Goal: Find specific page/section: Find specific page/section

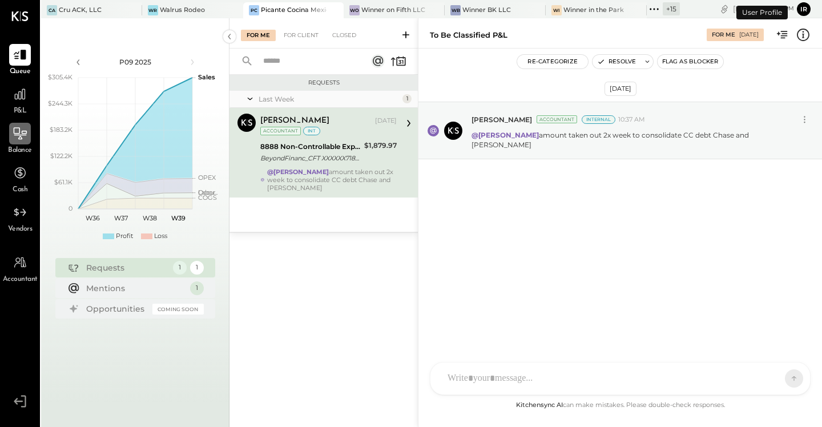
click at [26, 138] on icon at bounding box center [20, 133] width 15 height 15
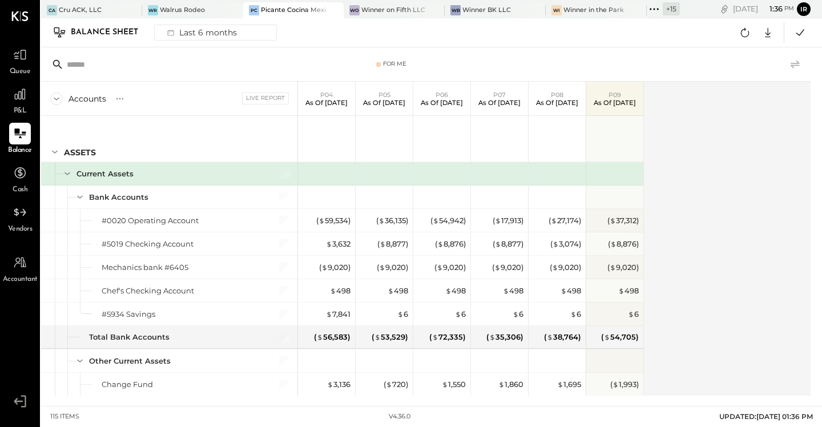
click at [798, 66] on icon at bounding box center [795, 65] width 14 height 14
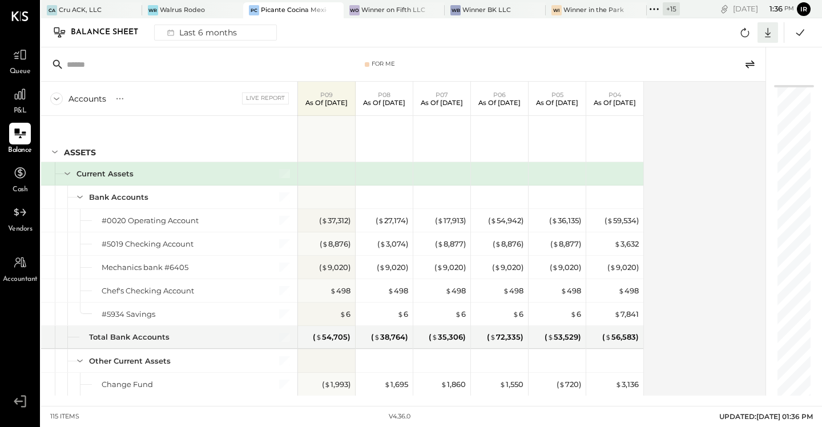
click at [767, 34] on icon at bounding box center [768, 33] width 6 height 10
